Goal: Task Accomplishment & Management: Complete application form

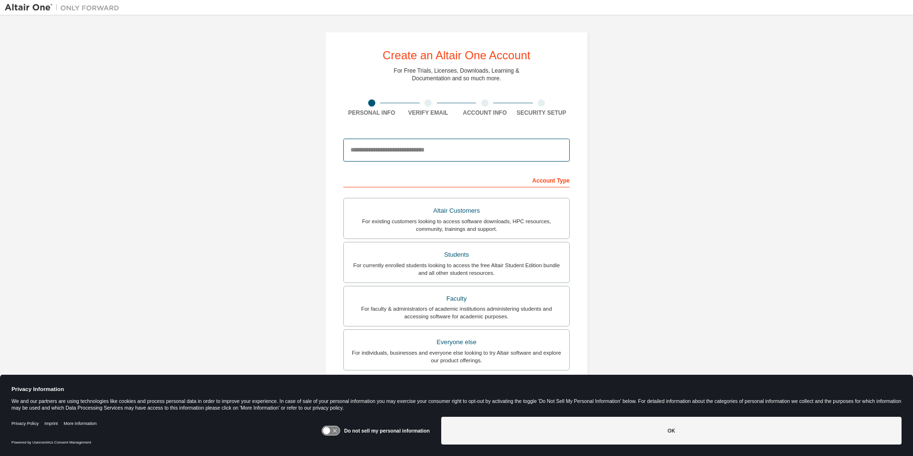
click at [392, 155] on input "email" at bounding box center [456, 150] width 226 height 23
click at [639, 104] on div "Create an Altair One Account For Free Trials, Licenses, Downloads, Learning & D…" at bounding box center [457, 273] width 904 height 506
click at [371, 150] on input "email" at bounding box center [456, 150] width 226 height 23
type input "**********"
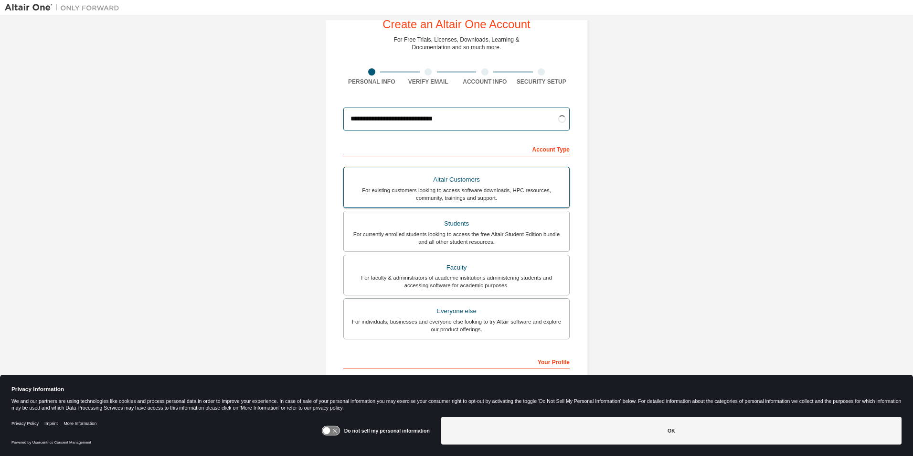
scroll to position [48, 0]
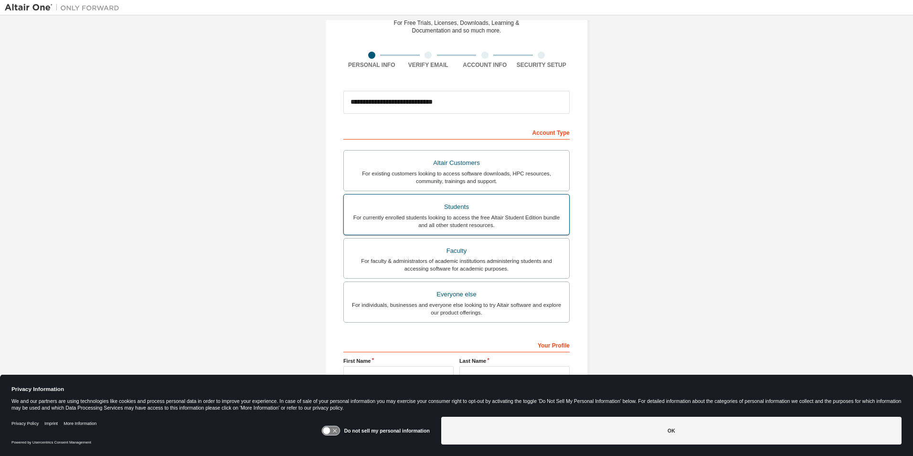
click at [430, 211] on div "Students" at bounding box center [457, 206] width 214 height 13
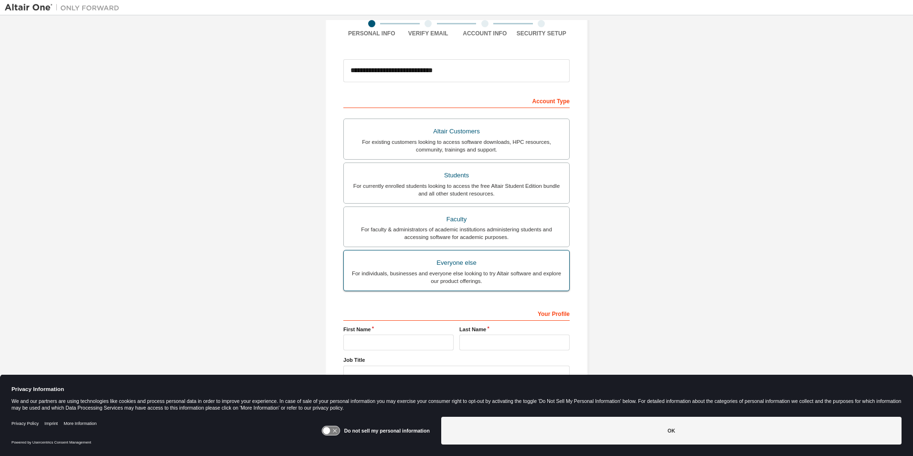
scroll to position [103, 0]
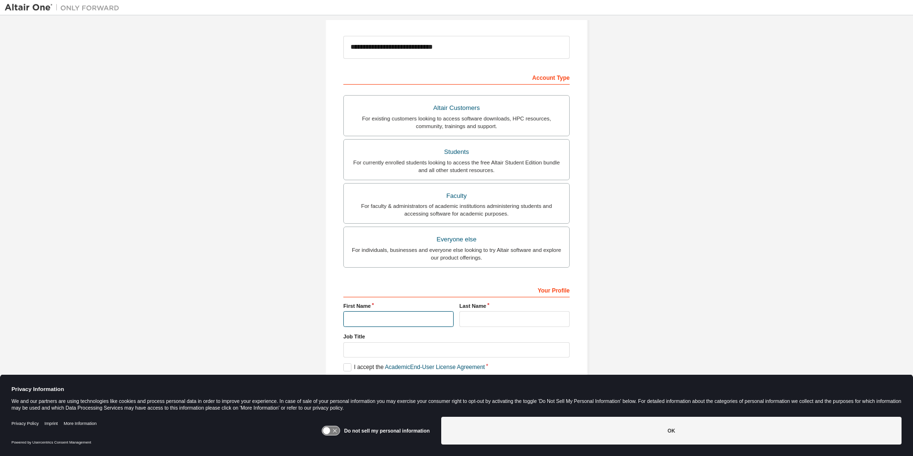
click at [369, 321] on input "text" at bounding box center [398, 319] width 110 height 16
type input "********"
click at [376, 346] on input "text" at bounding box center [456, 350] width 226 height 16
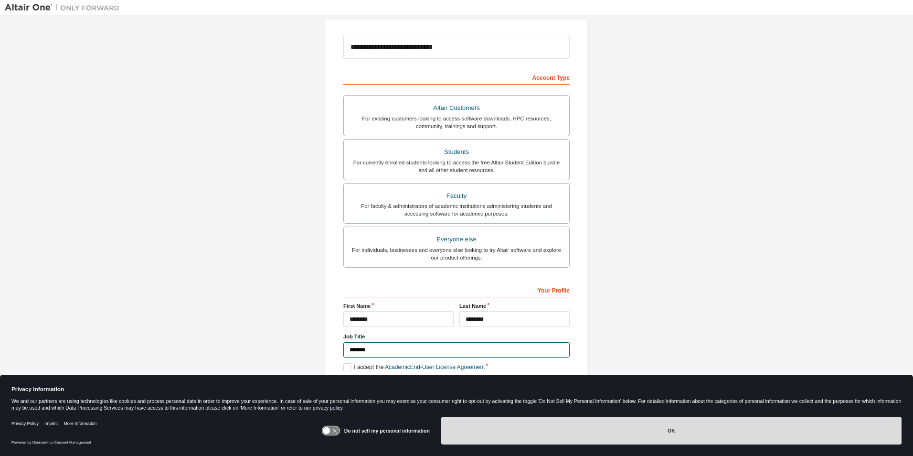
type input "*******"
click at [485, 432] on button "OK" at bounding box center [671, 431] width 460 height 28
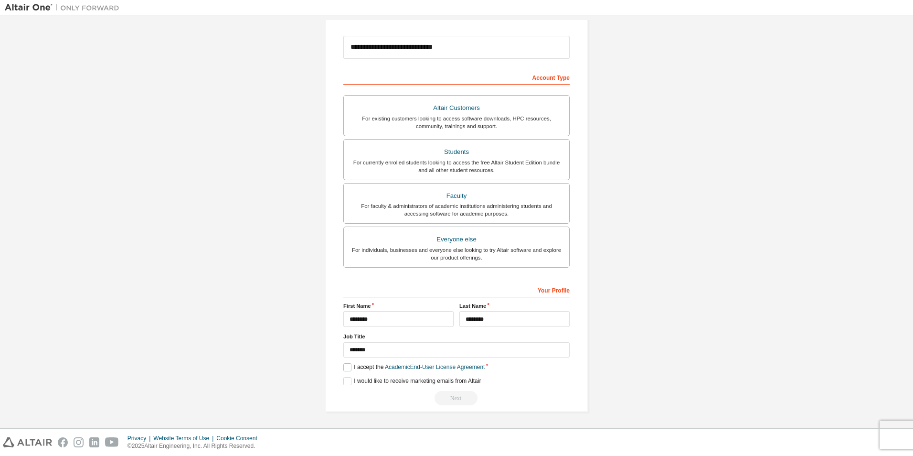
click at [346, 368] on label "I accept the Academic End-User License Agreement" at bounding box center [413, 367] width 141 height 8
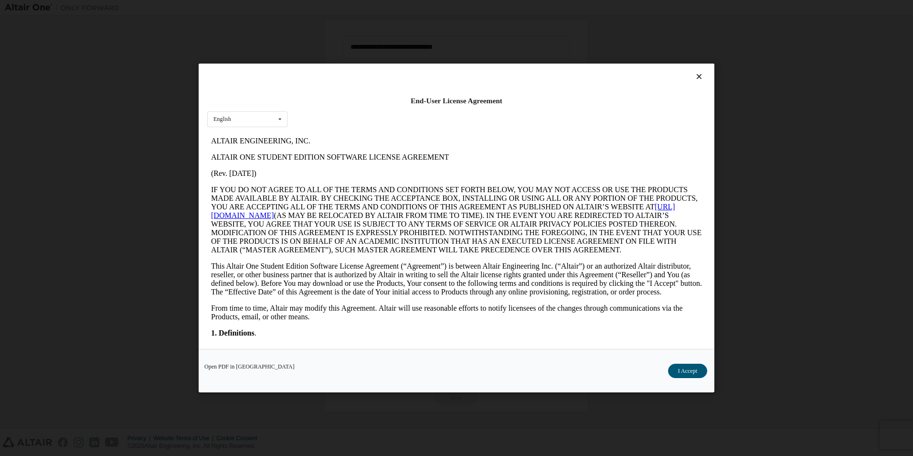
scroll to position [0, 0]
click at [689, 366] on button "I Accept" at bounding box center [687, 371] width 39 height 14
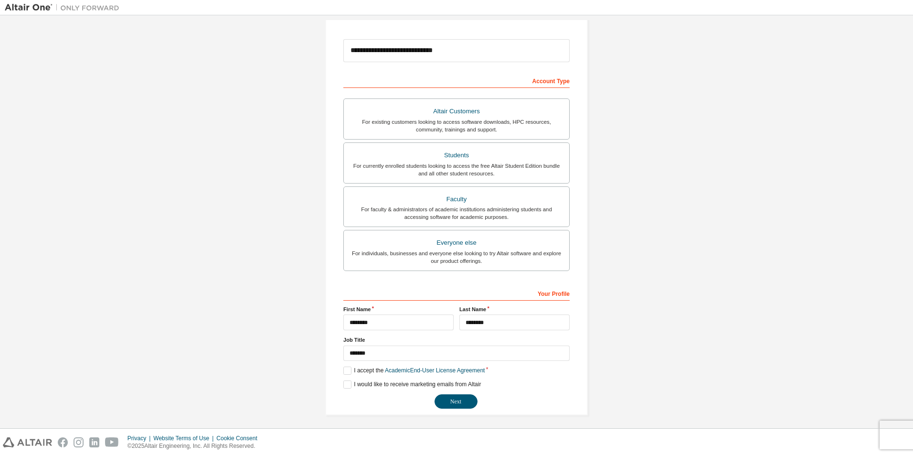
scroll to position [103, 0]
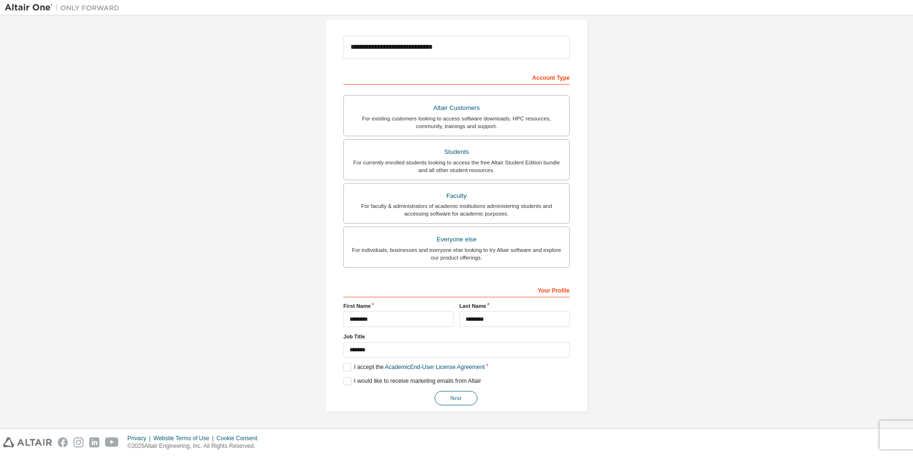
click at [453, 395] on button "Next" at bounding box center [456, 398] width 43 height 14
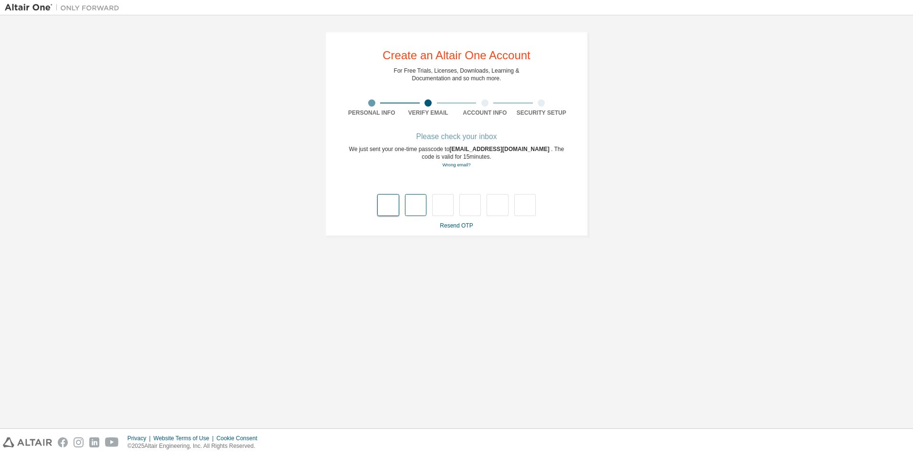
type input "*"
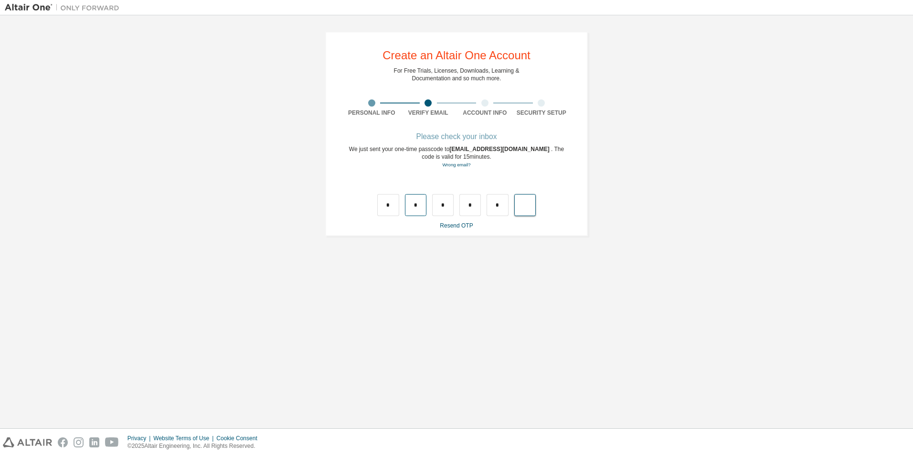
type input "*"
